Goal: Information Seeking & Learning: Learn about a topic

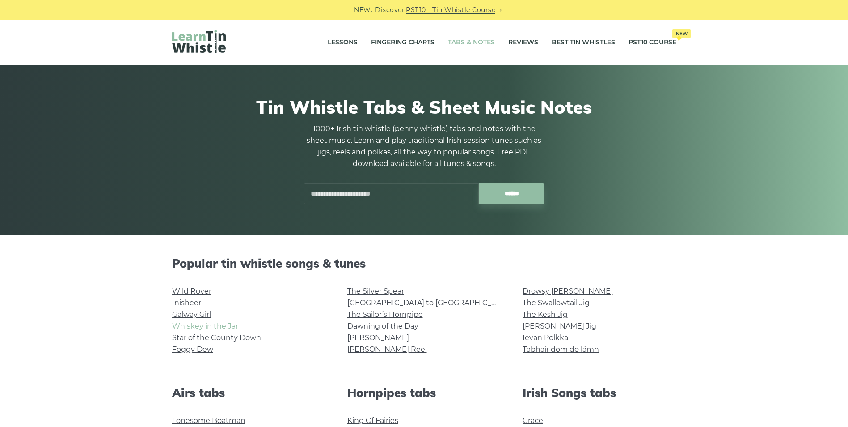
click at [213, 324] on link "Whiskey in the Jar" at bounding box center [205, 326] width 66 height 8
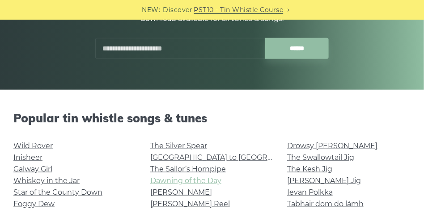
scroll to position [201, 0]
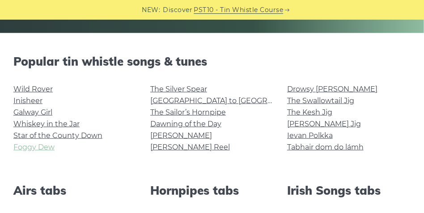
click at [42, 147] on link "Foggy Dew" at bounding box center [33, 147] width 41 height 8
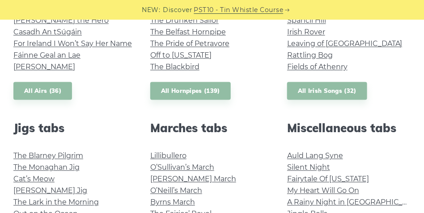
scroll to position [313, 0]
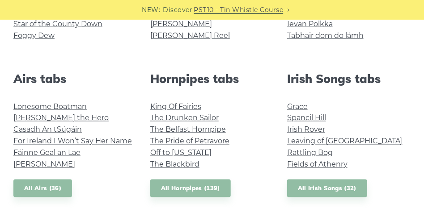
click at [303, 148] on li "Rattling Bog" at bounding box center [348, 154] width 123 height 12
click at [306, 152] on link "Rattling Bog" at bounding box center [310, 153] width 46 height 8
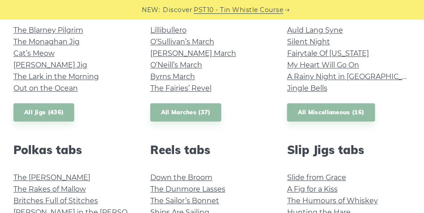
scroll to position [648, 0]
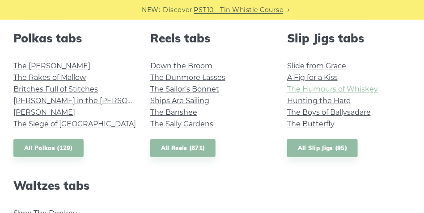
click at [298, 90] on link "The Humours of Whiskey" at bounding box center [332, 89] width 91 height 8
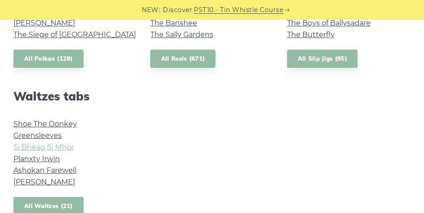
click at [61, 146] on link "Si­ Bheag Si­ Mhor" at bounding box center [43, 147] width 60 height 8
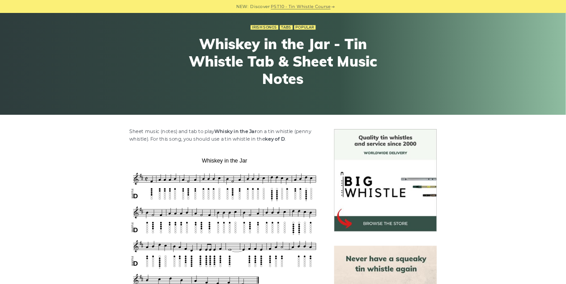
scroll to position [179, 0]
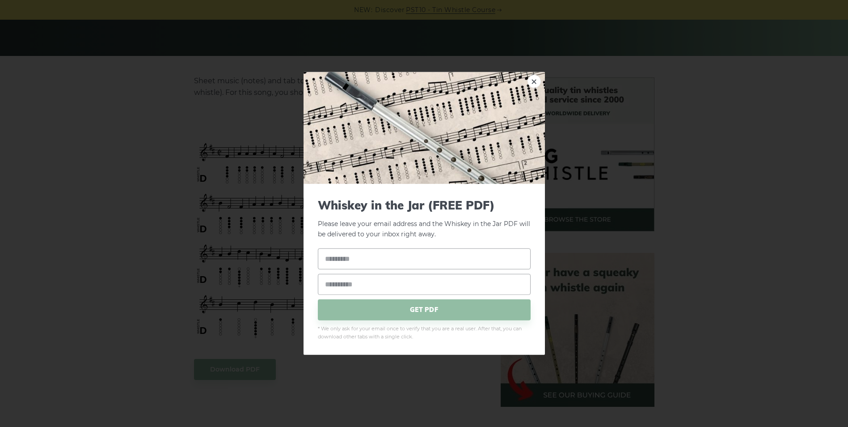
click at [534, 80] on link "×" at bounding box center [534, 81] width 13 height 13
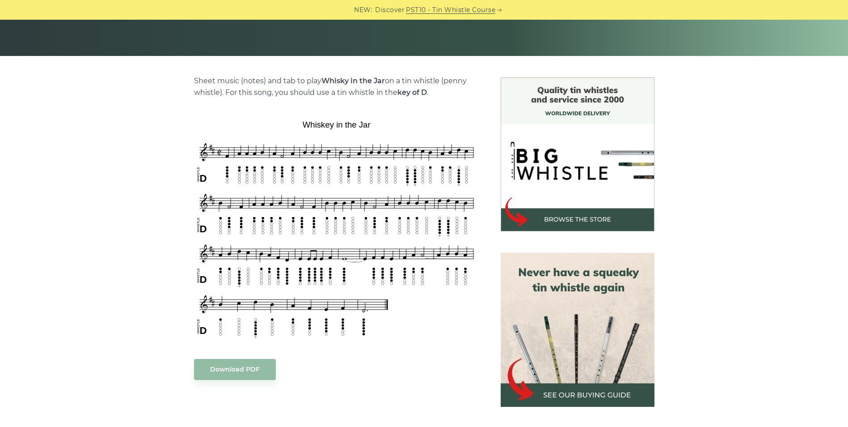
drag, startPoint x: 82, startPoint y: 173, endPoint x: 105, endPoint y: 136, distance: 42.6
click at [105, 136] on div "Sheet music (notes) and tab to play Whisky in the Jar on a tin whistle (penny w…" at bounding box center [424, 376] width 848 height 598
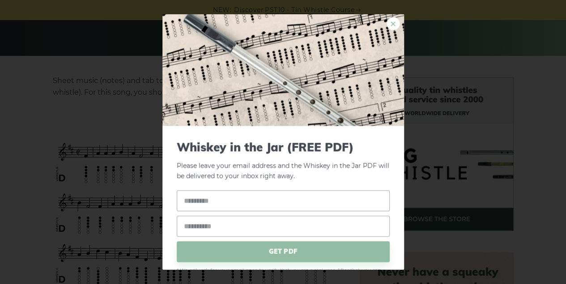
drag, startPoint x: 843, startPoint y: 0, endPoint x: 385, endPoint y: 23, distance: 458.5
click at [386, 22] on link "×" at bounding box center [392, 23] width 13 height 13
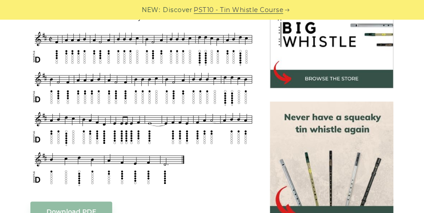
scroll to position [285, 0]
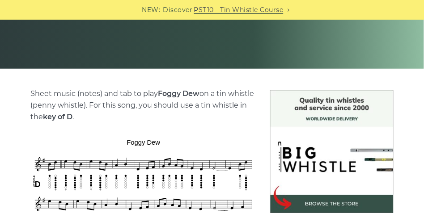
scroll to position [134, 0]
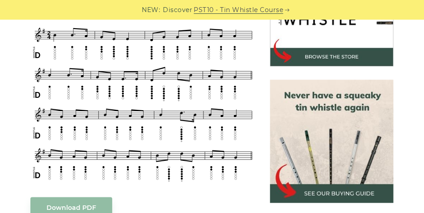
scroll to position [313, 0]
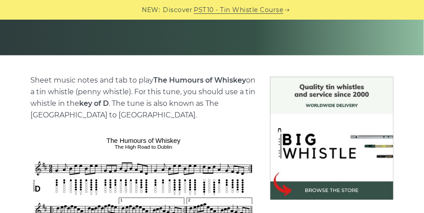
scroll to position [268, 0]
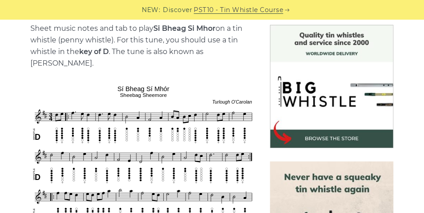
scroll to position [268, 0]
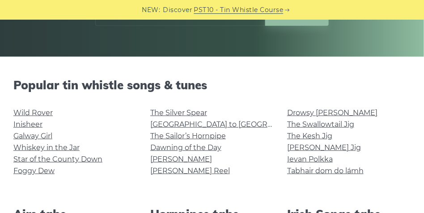
scroll to position [201, 0]
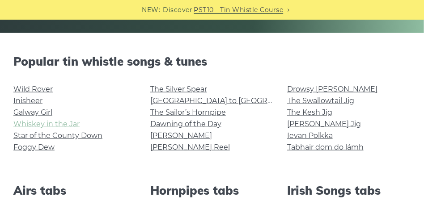
click at [37, 124] on link "Whiskey in the Jar" at bounding box center [46, 124] width 66 height 8
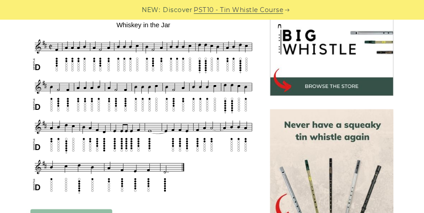
scroll to position [313, 0]
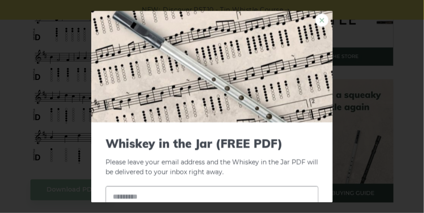
click at [319, 21] on link "×" at bounding box center [321, 19] width 13 height 13
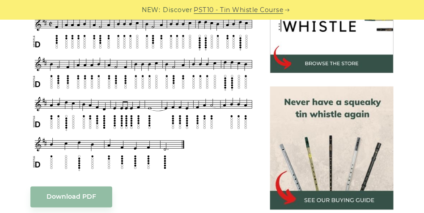
scroll to position [303, 0]
